Goal: Information Seeking & Learning: Get advice/opinions

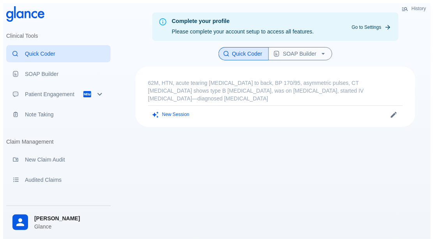
scroll to position [19, 0]
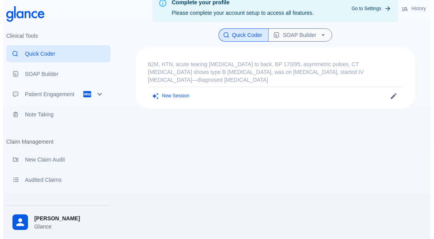
click at [62, 214] on div "[PERSON_NAME] Glance" at bounding box center [58, 222] width 104 height 27
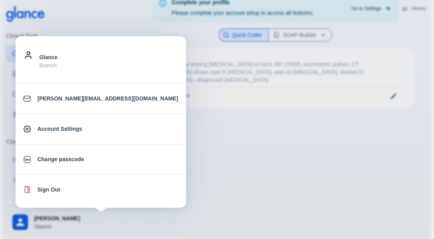
click at [147, 146] on div at bounding box center [217, 119] width 434 height 239
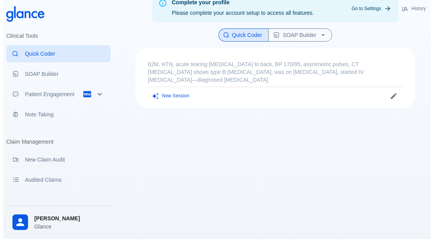
click at [150, 138] on div "Complete your profile Please complete your account setup to access all features…" at bounding box center [275, 113] width 311 height 258
click at [178, 90] on button "New Session" at bounding box center [171, 95] width 46 height 11
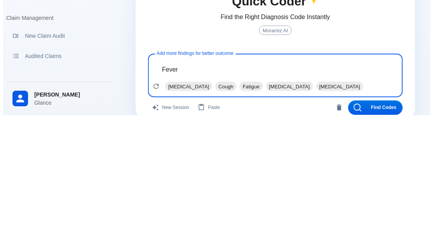
click at [169, 208] on span "[MEDICAL_DATA]" at bounding box center [188, 210] width 47 height 9
click at [174, 210] on span "Cough" at bounding box center [175, 210] width 21 height 9
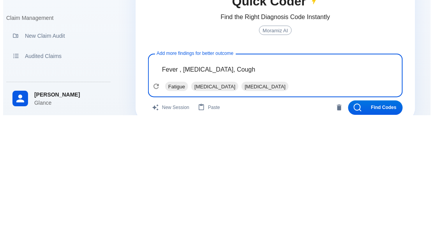
click at [289, 210] on span "[MEDICAL_DATA]" at bounding box center [264, 210] width 47 height 9
type textarea "Fever , [MEDICAL_DATA], Cough, [MEDICAL_DATA]"
click at [381, 230] on button "Find Codes" at bounding box center [375, 231] width 55 height 14
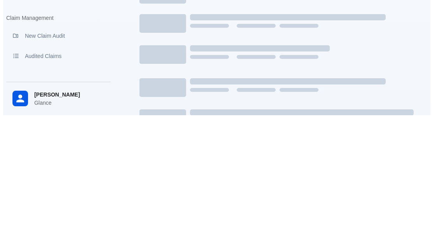
scroll to position [0, 0]
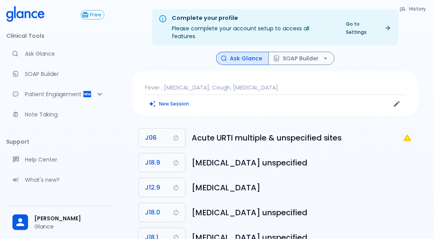
click at [410, 133] on icon "J06: Not a billable code" at bounding box center [407, 137] width 9 height 9
click at [408, 135] on icon "J06: Not a billable code" at bounding box center [406, 138] width 7 height 7
click at [330, 132] on h6 "Acute URTI multiple & unspecified sites" at bounding box center [297, 138] width 211 height 12
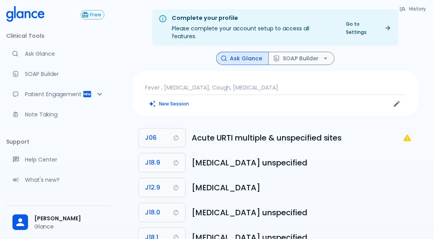
click at [324, 137] on li "J06 Acute URTI multiple & unspecified sites" at bounding box center [275, 137] width 286 height 25
click at [326, 132] on h6 "Acute URTI multiple & unspecified sites" at bounding box center [297, 138] width 211 height 12
click at [80, 56] on p "Ask Glance" at bounding box center [64, 54] width 79 height 8
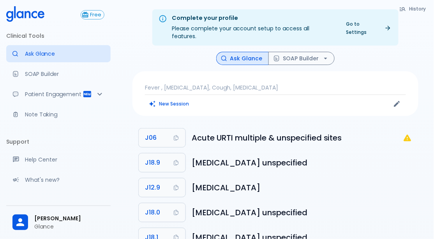
click at [41, 55] on p "Ask Glance" at bounding box center [64, 54] width 79 height 8
click at [73, 53] on p "Ask Glance" at bounding box center [64, 54] width 79 height 8
click at [72, 56] on p "Ask Glance" at bounding box center [64, 54] width 79 height 8
click at [242, 52] on button "Ask Glance" at bounding box center [242, 59] width 53 height 14
click at [174, 129] on button "J06" at bounding box center [162, 138] width 47 height 19
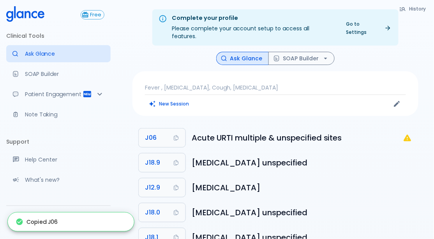
click at [227, 132] on h6 "Acute URTI multiple & unspecified sites" at bounding box center [297, 138] width 211 height 12
click at [239, 132] on h6 "Acute URTI multiple & unspecified sites" at bounding box center [297, 138] width 211 height 12
click at [415, 139] on li "J06 Acute URTI multiple & unspecified sites" at bounding box center [275, 137] width 286 height 25
click at [408, 135] on icon "J06: Not a billable code" at bounding box center [406, 138] width 7 height 7
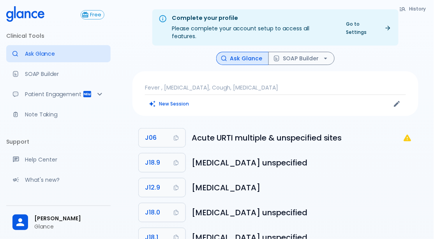
click at [410, 135] on icon "J06: Not a billable code" at bounding box center [406, 138] width 7 height 7
click at [221, 98] on div "New Session" at bounding box center [210, 104] width 130 height 12
click at [272, 84] on p "Fever , [MEDICAL_DATA], Cough, [MEDICAL_DATA]" at bounding box center [275, 88] width 261 height 8
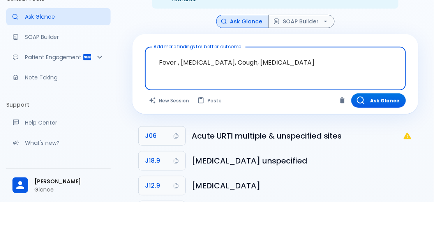
click at [181, 130] on button "New Session" at bounding box center [169, 137] width 49 height 14
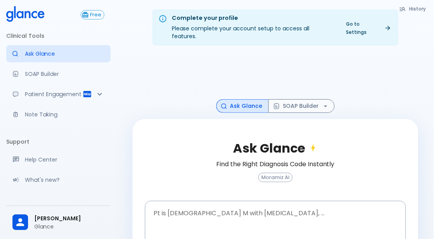
scroll to position [27, 0]
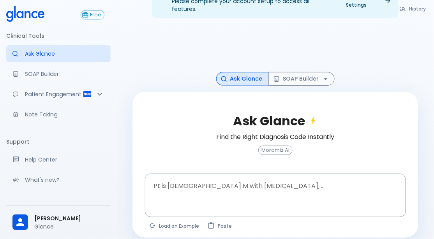
click at [185, 220] on button "Load an Example" at bounding box center [174, 225] width 59 height 11
type textarea "62M, HTN, acute tearing [MEDICAL_DATA] to back, BP 170/95, asymmetric pulses, C…"
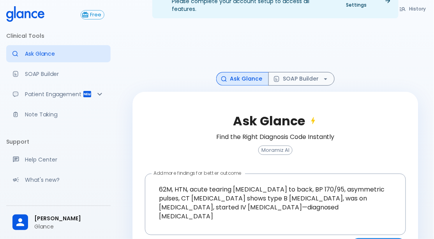
scroll to position [48, 0]
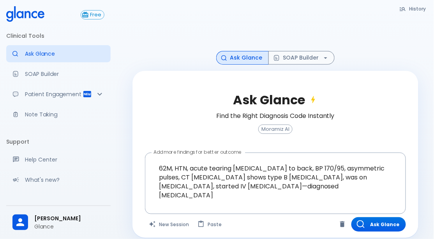
click at [369, 217] on button "Ask Glance" at bounding box center [378, 224] width 55 height 14
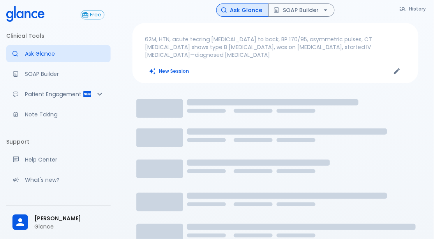
scroll to position [19, 0]
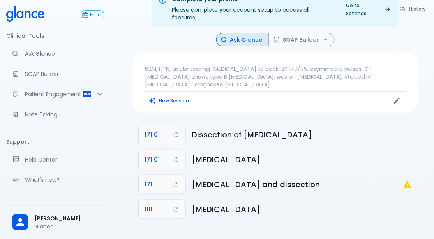
click at [405, 176] on li "I71 Aortic aneurysm and dissection" at bounding box center [275, 184] width 286 height 25
click at [408, 181] on icon "I71: Not a billable code" at bounding box center [406, 184] width 7 height 7
click at [406, 181] on icon "I71: Not a billable code" at bounding box center [406, 184] width 7 height 7
click at [409, 174] on li "I71 Aortic aneurysm and dissection" at bounding box center [275, 184] width 286 height 25
click at [411, 180] on icon "I71: Not a billable code" at bounding box center [407, 184] width 9 height 9
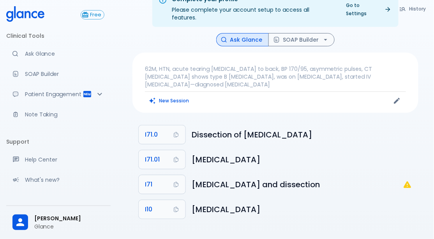
click at [39, 55] on p "Ask Glance" at bounding box center [64, 54] width 79 height 8
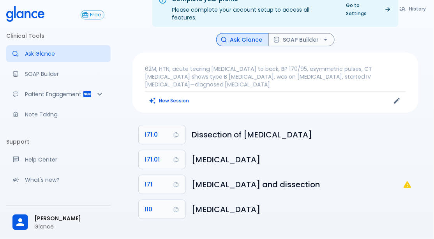
click at [23, 67] on link "SOAP Builder" at bounding box center [58, 73] width 104 height 17
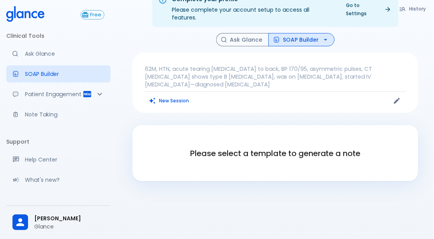
click at [25, 59] on link "Ask Glance" at bounding box center [58, 53] width 104 height 17
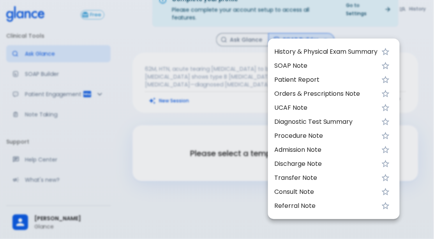
click at [22, 56] on div at bounding box center [217, 119] width 434 height 239
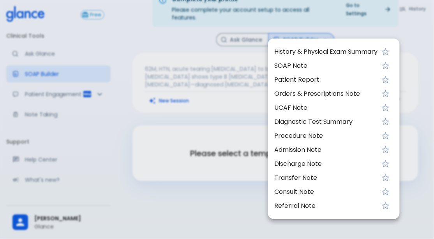
click at [25, 57] on div at bounding box center [217, 119] width 434 height 239
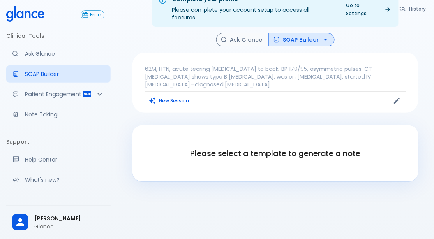
click at [27, 60] on link "Ask Glance" at bounding box center [58, 53] width 104 height 17
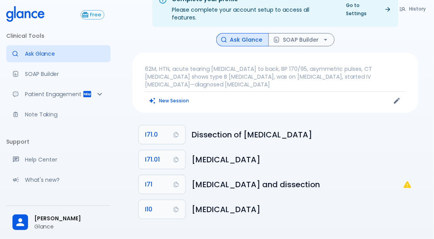
click at [408, 181] on icon "I71: Not a billable code" at bounding box center [406, 184] width 7 height 7
click at [405, 174] on li "I71 Aortic aneurysm and dissection" at bounding box center [275, 184] width 286 height 25
click at [407, 174] on li "I71 Aortic aneurysm and dissection" at bounding box center [275, 184] width 286 height 25
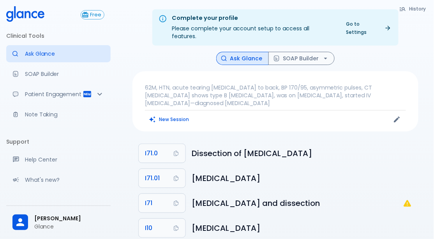
click at [331, 20] on div "Complete your profile" at bounding box center [253, 18] width 163 height 9
click at [368, 24] on link "Go to Settings" at bounding box center [368, 27] width 54 height 19
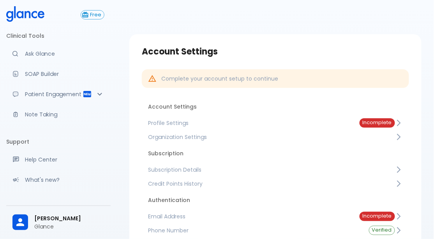
click at [76, 54] on p "Ask Glance" at bounding box center [64, 54] width 79 height 8
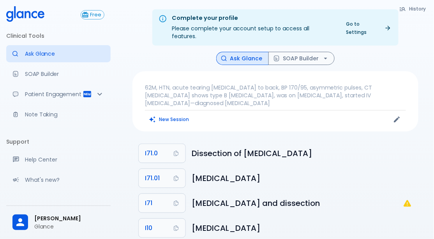
scroll to position [19, 0]
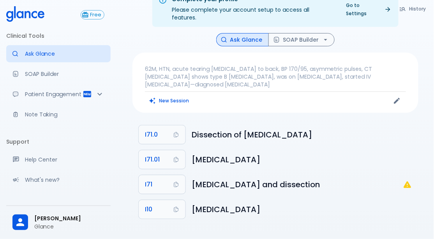
click at [312, 37] on button "SOAP Builder" at bounding box center [301, 40] width 66 height 14
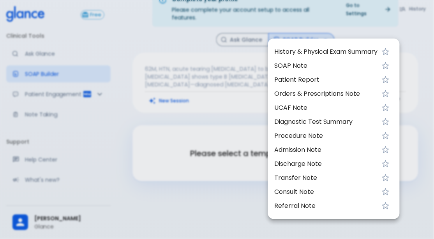
click at [170, 176] on div at bounding box center [217, 119] width 434 height 239
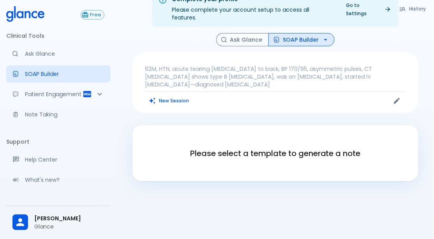
click at [61, 69] on link "SOAP Builder" at bounding box center [58, 73] width 104 height 17
click at [70, 54] on p "Ask Glance" at bounding box center [64, 54] width 79 height 8
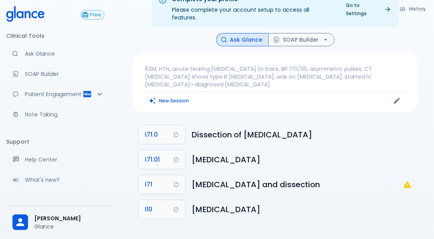
click at [405, 181] on icon "I71: Not a billable code" at bounding box center [406, 184] width 7 height 7
click at [406, 180] on icon "I71: Not a billable code" at bounding box center [407, 184] width 9 height 9
click at [412, 180] on icon "I71: Not a billable code" at bounding box center [407, 184] width 9 height 9
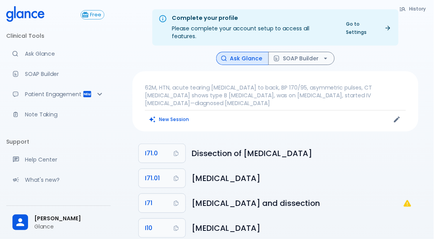
click at [7, 235] on div "[PERSON_NAME] Glance" at bounding box center [58, 222] width 104 height 27
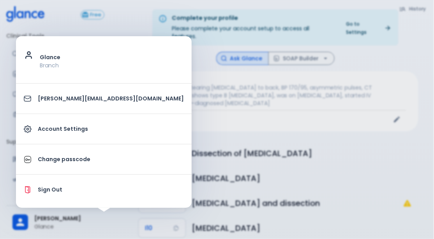
click at [285, 137] on div at bounding box center [217, 119] width 434 height 239
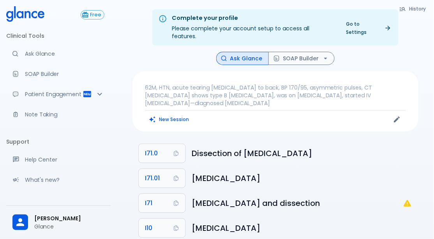
click at [169, 169] on button "I71.01" at bounding box center [162, 178] width 47 height 19
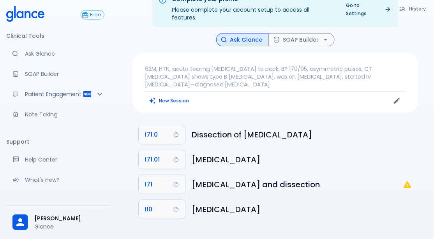
click at [405, 174] on li "I71 Aortic aneurysm and dissection" at bounding box center [275, 184] width 286 height 25
click at [407, 174] on li "I71 Aortic aneurysm and dissection" at bounding box center [275, 184] width 286 height 25
click at [408, 180] on icon "I71: Not a billable code" at bounding box center [407, 184] width 9 height 9
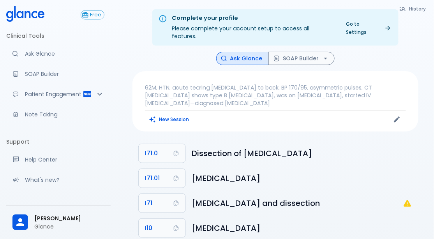
click at [402, 114] on button "Edit" at bounding box center [397, 120] width 12 height 12
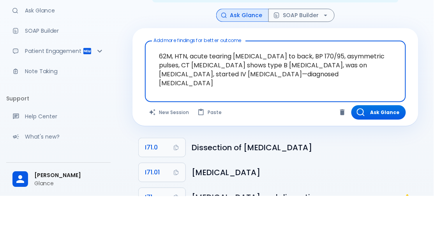
click at [380, 153] on button "Ask Glance" at bounding box center [378, 155] width 55 height 14
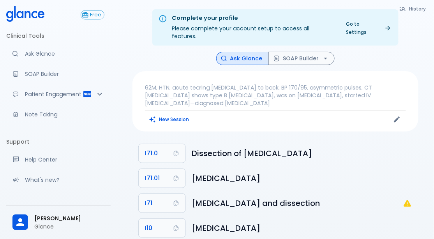
click at [72, 81] on link "SOAP Builder" at bounding box center [58, 73] width 104 height 17
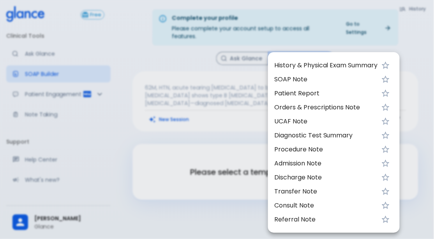
click at [113, 169] on div at bounding box center [217, 119] width 434 height 239
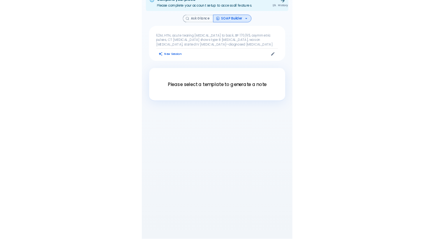
scroll to position [19, 0]
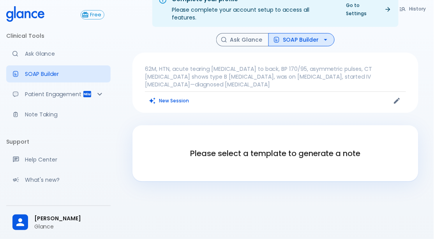
click at [243, 33] on button "Ask Glance" at bounding box center [242, 40] width 53 height 14
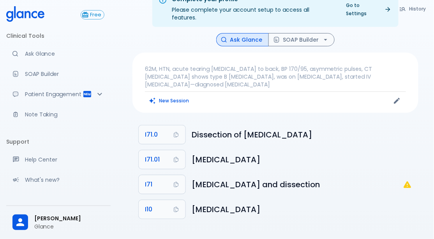
click at [219, 68] on p "62M, HTN, acute tearing [MEDICAL_DATA] to back, BP 170/95, asymmetric pulses, C…" at bounding box center [275, 76] width 261 height 23
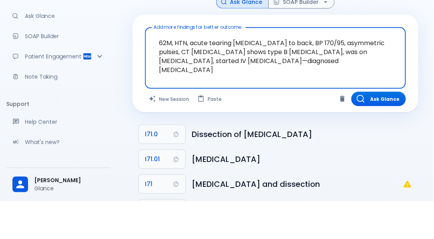
scroll to position [18, 0]
click at [170, 130] on button "New Session" at bounding box center [169, 137] width 49 height 14
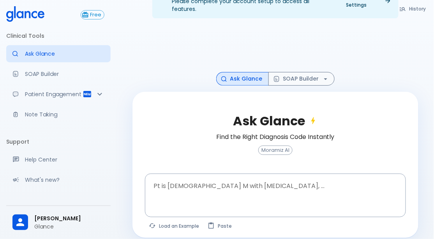
click at [195, 178] on textarea "Pt is 35 yo M with chest pain, ..." at bounding box center [275, 189] width 250 height 25
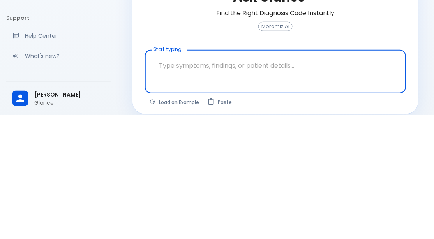
click at [180, 222] on button "Load an Example" at bounding box center [174, 225] width 59 height 11
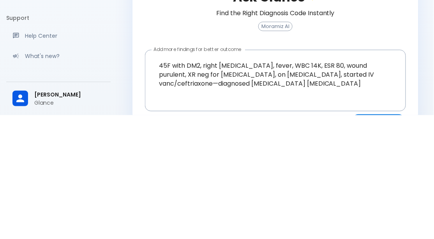
scroll to position [27, 0]
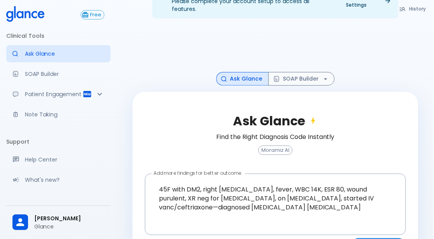
click at [159, 180] on textarea "45F with DM2, right foot ulcer, fever, WBC 14K, ESR 80, wound purulent, XR neg …" at bounding box center [275, 198] width 250 height 42
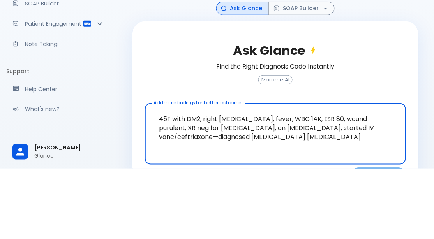
scroll to position [36, 0]
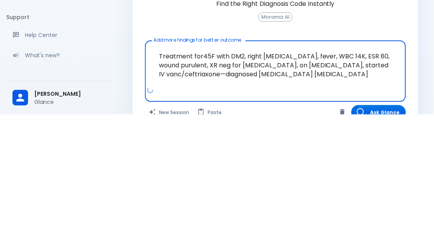
type textarea "Treatment for. 45F with DM2, right foot ulcer, fever, WBC 14K, ESR 80, wound pu…"
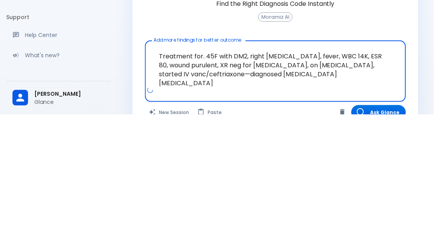
click at [392, 230] on button "Ask Glance" at bounding box center [378, 237] width 55 height 14
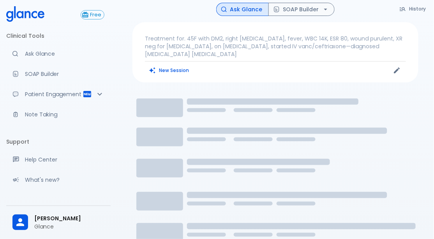
scroll to position [49, 0]
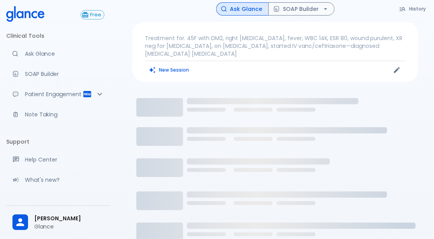
click at [184, 34] on p "Treatment for. 45F with DM2, right foot ulcer, fever, WBC 14K, ESR 80, wound pu…" at bounding box center [275, 45] width 261 height 23
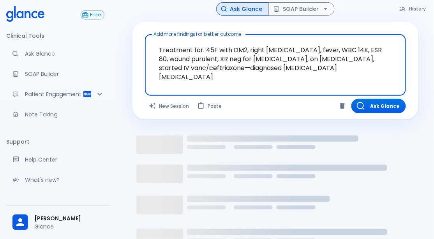
click at [204, 42] on textarea "Treatment for. 45F with DM2, right foot ulcer, fever, WBC 14K, ESR 80, wound pu…" at bounding box center [275, 59] width 250 height 42
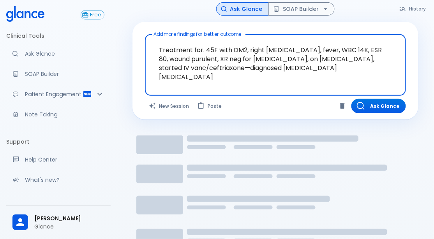
scroll to position [0, 0]
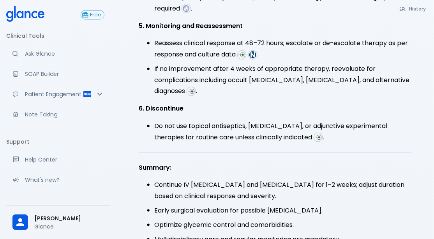
scroll to position [734, 0]
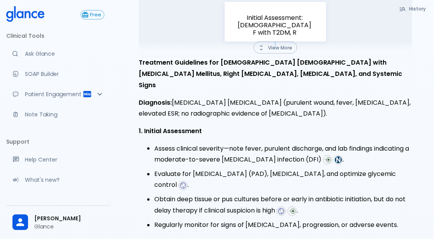
click at [335, 157] on img at bounding box center [338, 160] width 7 height 7
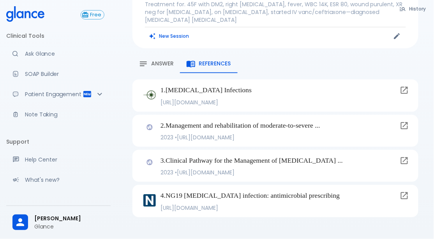
scroll to position [67, 0]
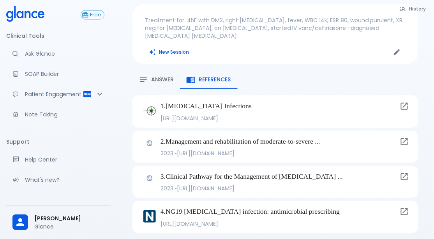
click at [168, 70] on button "Answer" at bounding box center [156, 79] width 48 height 19
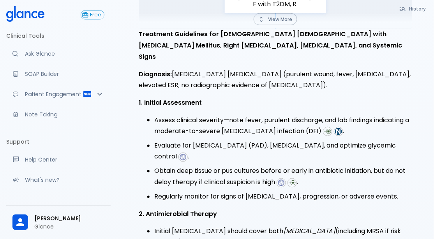
scroll to position [0, 0]
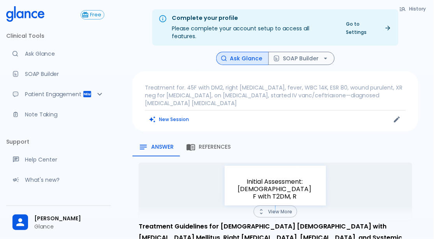
click at [181, 84] on p "Treatment for. 45F with DM2, right foot ulcer, fever, WBC 14K, ESR 80, wound pu…" at bounding box center [275, 95] width 261 height 23
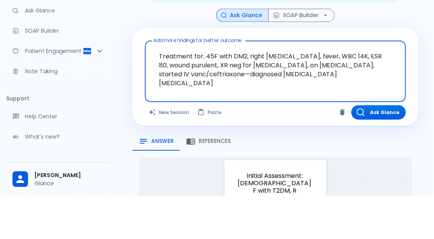
click at [201, 90] on textarea "Treatment for. 45F with DM2, right foot ulcer, fever, WBC 14K, ESR 80, wound pu…" at bounding box center [275, 108] width 250 height 42
click at [203, 90] on textarea "Treatment for. 45F with DM2, right foot ulcer, fever, WBC 14K, ESR 80, wound pu…" at bounding box center [275, 108] width 250 height 42
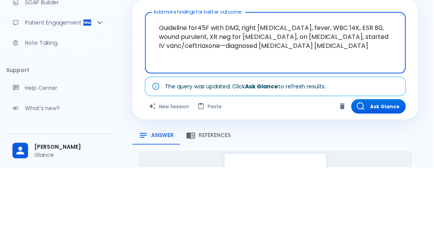
type textarea "Guideline for 45F with DM2, right foot ulcer, fever, WBC 14K, ESR 80, wound pur…"
click at [372, 173] on button "Ask Glance" at bounding box center [378, 178] width 55 height 14
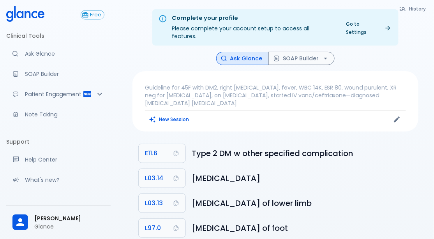
click at [169, 84] on p "Guideline for 45F with DM2, right foot ulcer, fever, WBC 14K, ESR 80, wound pur…" at bounding box center [275, 95] width 261 height 23
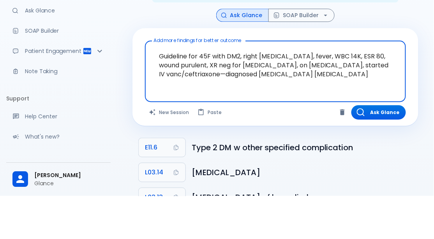
click at [186, 94] on textarea "Guideline for 45F with DM2, right foot ulcer, fever, WBC 14K, ESR 80, wound pur…" at bounding box center [275, 108] width 250 height 42
click at [190, 92] on textarea "Guideline for 45F with DM2, right foot ulcer, fever, WBC 14K, ESR 80, wound pur…" at bounding box center [275, 108] width 250 height 42
click at [187, 92] on textarea "Guideline for 45F with DM2, right foot ulcer, fever, WBC 14K, ESR 80, wound pur…" at bounding box center [275, 108] width 250 height 42
type textarea "Guidelines for 45F with DM2, right foot ulcer, fever, WBC 14K, ESR 80, wound pu…"
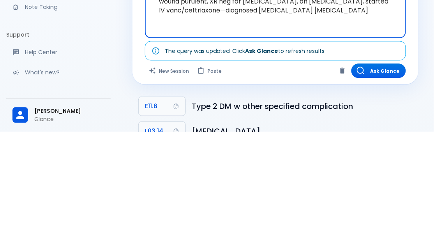
click at [378, 171] on button "Ask Glance" at bounding box center [378, 178] width 55 height 14
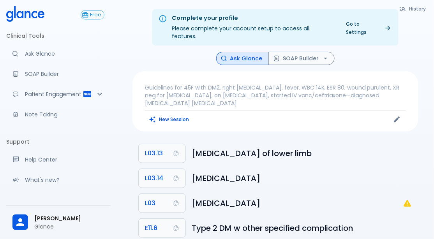
scroll to position [29, 0]
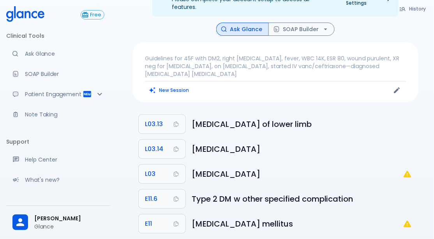
click at [413, 162] on li "L03 Cellulitis" at bounding box center [275, 174] width 286 height 25
click at [410, 169] on icon "L03: Not a billable code" at bounding box center [407, 173] width 9 height 9
click at [408, 163] on li "L03 Cellulitis" at bounding box center [275, 174] width 286 height 25
click at [407, 163] on li "L03 Cellulitis" at bounding box center [275, 174] width 286 height 25
click at [405, 165] on li "L03 Cellulitis" at bounding box center [275, 174] width 286 height 25
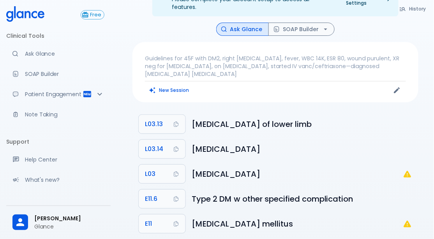
click at [405, 164] on li "L03 Cellulitis" at bounding box center [275, 174] width 286 height 25
click at [407, 168] on li "L03 Cellulitis" at bounding box center [275, 174] width 286 height 25
click at [411, 169] on icon "L03: Not a billable code" at bounding box center [407, 173] width 9 height 9
click at [181, 55] on p "Guidelines for 45F with DM2, right foot ulcer, fever, WBC 14K, ESR 80, wound pu…" at bounding box center [275, 66] width 261 height 23
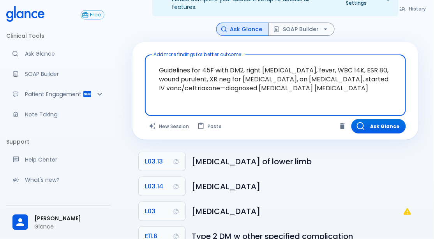
click at [207, 68] on textarea "Guidelines for 45F with DM2, right foot ulcer, fever, WBC 14K, ESR 80, wound pu…" at bounding box center [275, 79] width 250 height 42
click at [201, 65] on textarea "Guidelines for 45F with DM2, right foot ulcer, fever, WBC 14K, ESR 80, wound pu…" at bounding box center [275, 79] width 250 height 42
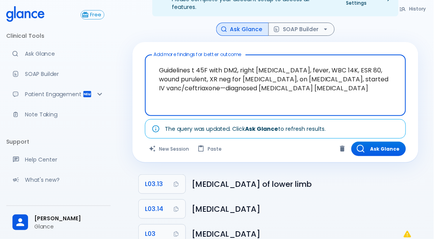
type textarea "Guidelines to 45F with DM2, right foot ulcer, fever, WBC 14K, ESR 80, wound pur…"
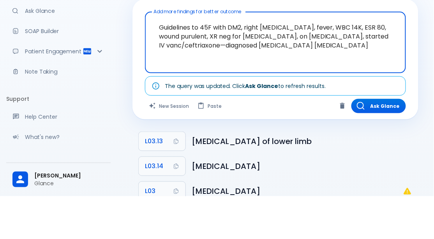
click at [378, 146] on button "Ask Glance" at bounding box center [378, 149] width 55 height 14
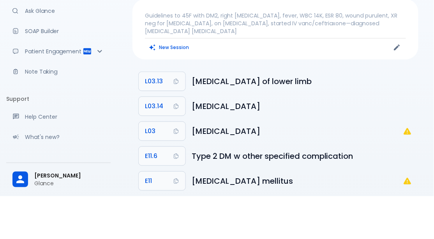
scroll to position [29, 0]
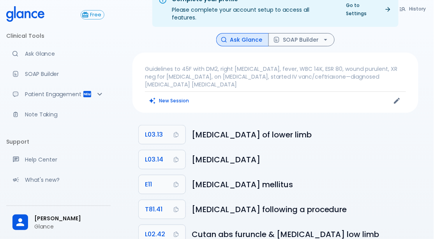
scroll to position [29, 0]
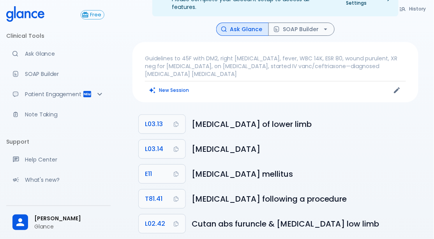
click at [172, 85] on button "New Session" at bounding box center [169, 90] width 49 height 11
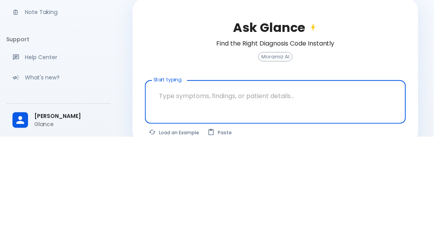
scroll to position [20, 0]
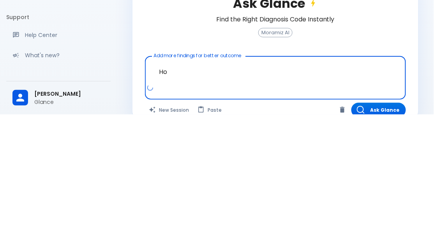
type textarea "H"
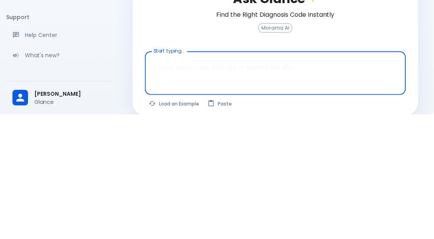
scroll to position [26, 0]
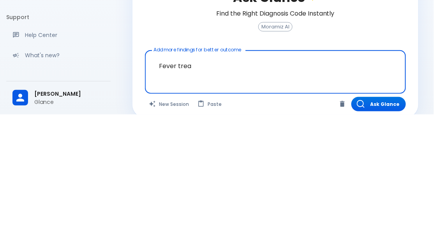
type textarea "Fever treatment"
click at [357, 225] on icon "button" at bounding box center [360, 228] width 7 height 7
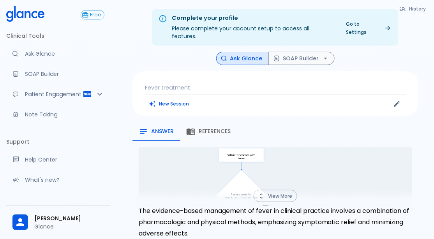
click at [207, 128] on span "References" at bounding box center [215, 131] width 32 height 7
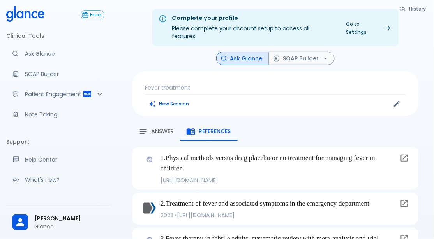
scroll to position [55, 0]
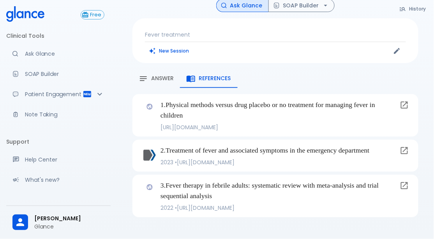
click at [155, 69] on button "Answer" at bounding box center [156, 78] width 48 height 19
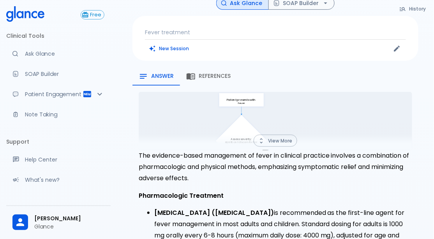
scroll to position [0, 0]
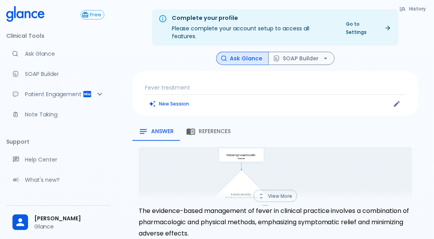
click at [279, 190] on button "View More" at bounding box center [276, 196] width 44 height 12
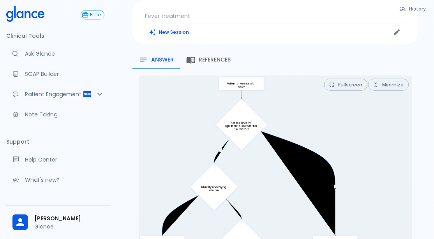
scroll to position [61, 0]
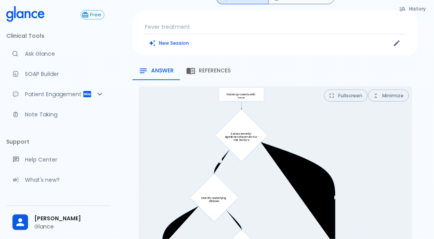
click at [350, 90] on button "Fullscreen" at bounding box center [346, 96] width 44 height 12
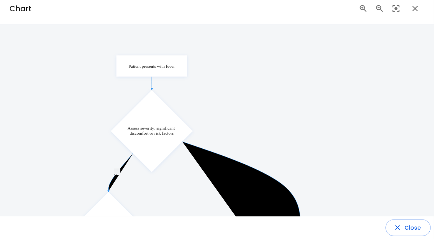
scroll to position [0, 0]
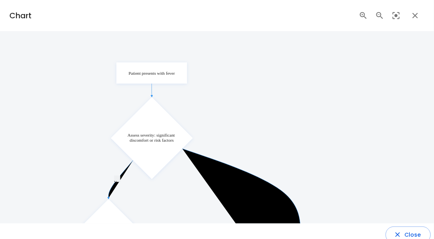
click at [398, 235] on icon "button" at bounding box center [398, 235] width 8 height 8
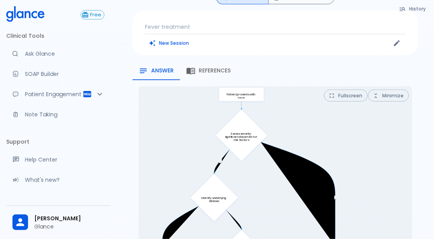
click at [383, 90] on button "Minimize" at bounding box center [388, 96] width 41 height 12
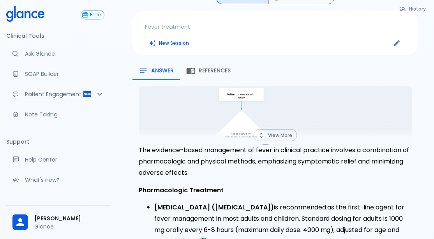
scroll to position [97, 0]
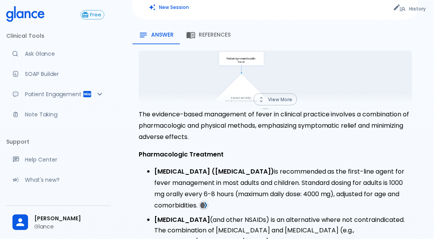
click at [201, 202] on img at bounding box center [203, 205] width 7 height 7
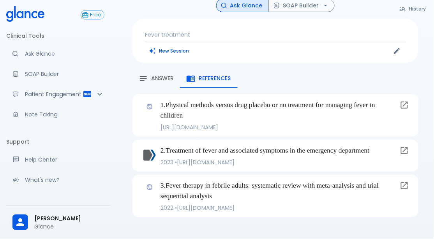
scroll to position [55, 0]
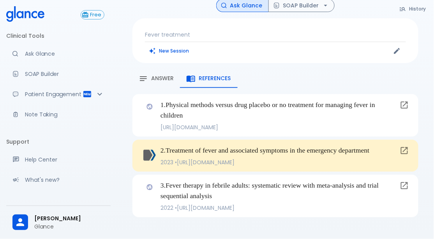
click at [167, 75] on span "Answer" at bounding box center [162, 78] width 23 height 7
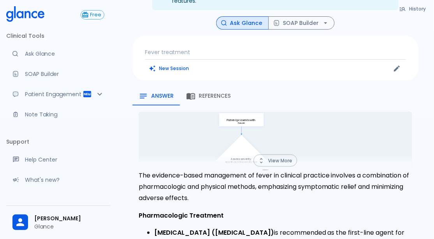
scroll to position [35, 0]
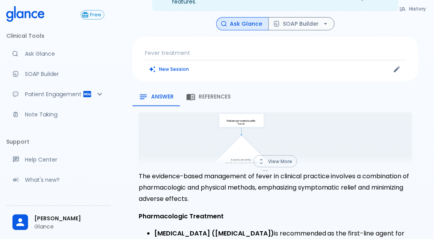
click at [289, 155] on button "View More" at bounding box center [276, 161] width 44 height 12
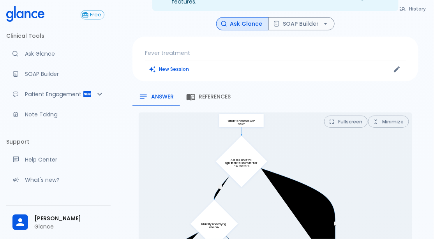
click at [346, 116] on button "Fullscreen" at bounding box center [346, 122] width 44 height 12
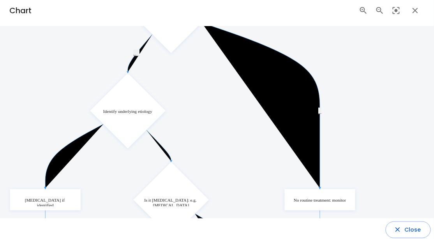
scroll to position [7, 0]
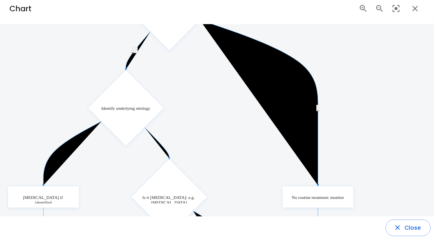
click at [379, 8] on icon "Zoom Out" at bounding box center [379, 8] width 9 height 9
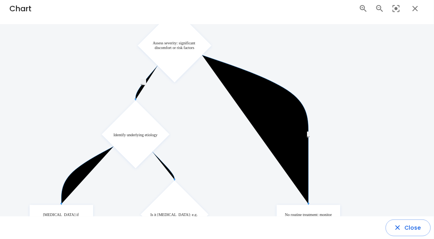
click at [383, 14] on div at bounding box center [391, 8] width 68 height 19
click at [362, 15] on button "Zoom In" at bounding box center [363, 8] width 13 height 13
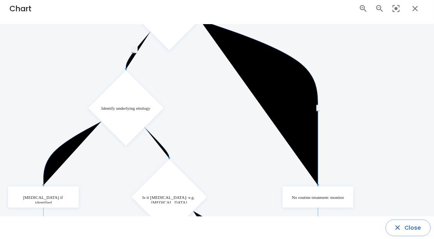
click at [361, 13] on button "Zoom In" at bounding box center [363, 8] width 13 height 13
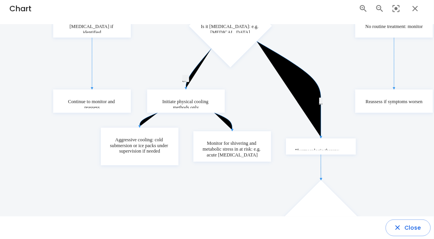
click at [393, 15] on div at bounding box center [391, 8] width 68 height 19
click at [392, 9] on icon "Reset Zoom" at bounding box center [395, 8] width 9 height 9
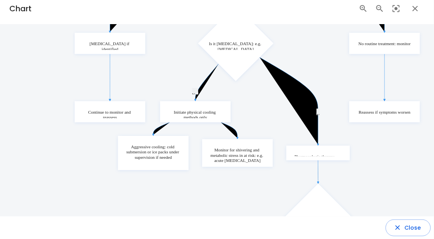
click at [400, 238] on div "Close" at bounding box center [217, 228] width 434 height 23
click at [399, 229] on icon "button" at bounding box center [398, 228] width 8 height 8
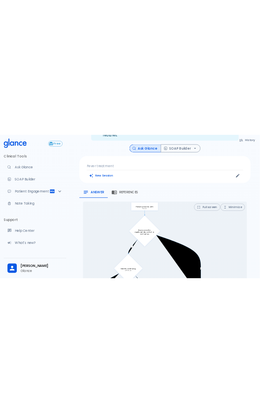
scroll to position [0, 0]
